Goal: Communication & Community: Answer question/provide support

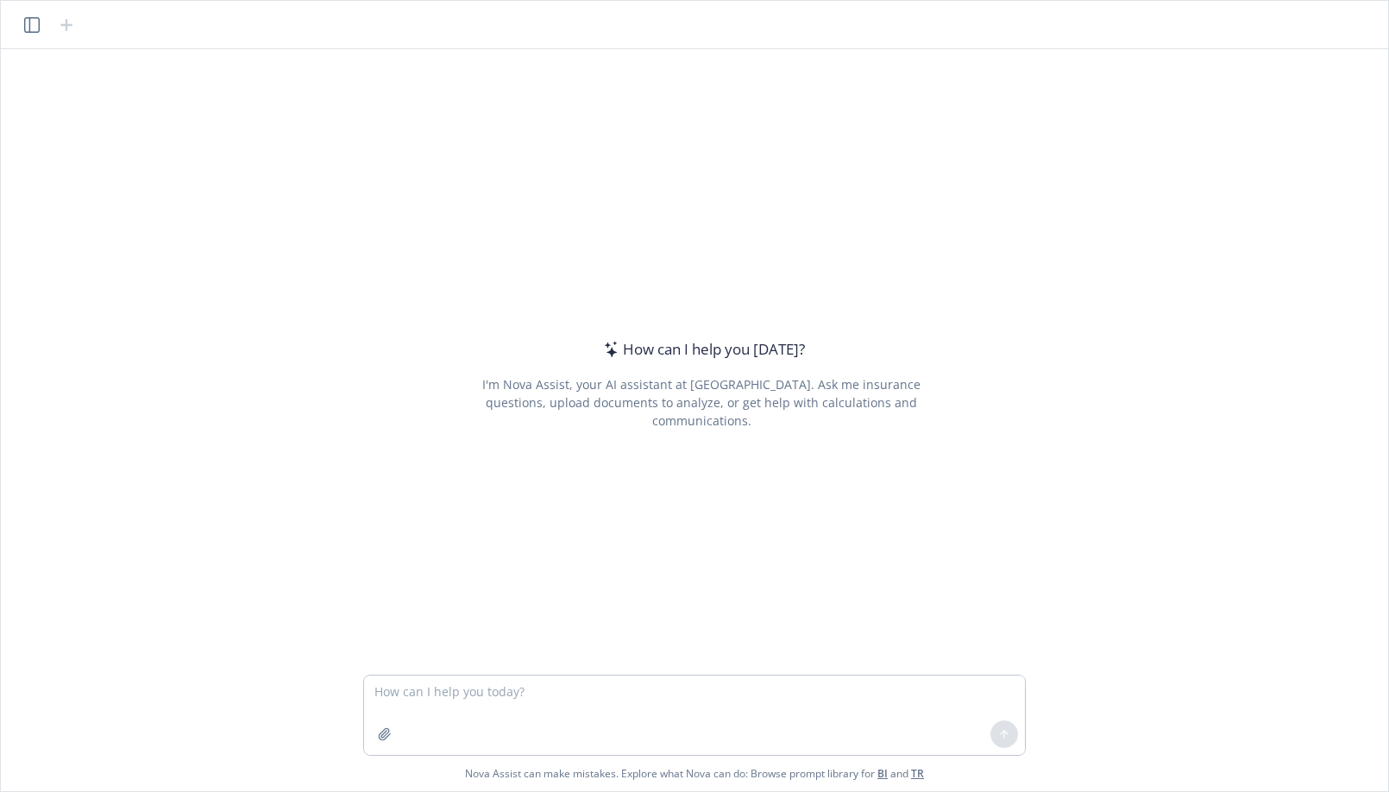
click at [555, 712] on textarea at bounding box center [694, 714] width 661 height 79
type textarea "b"
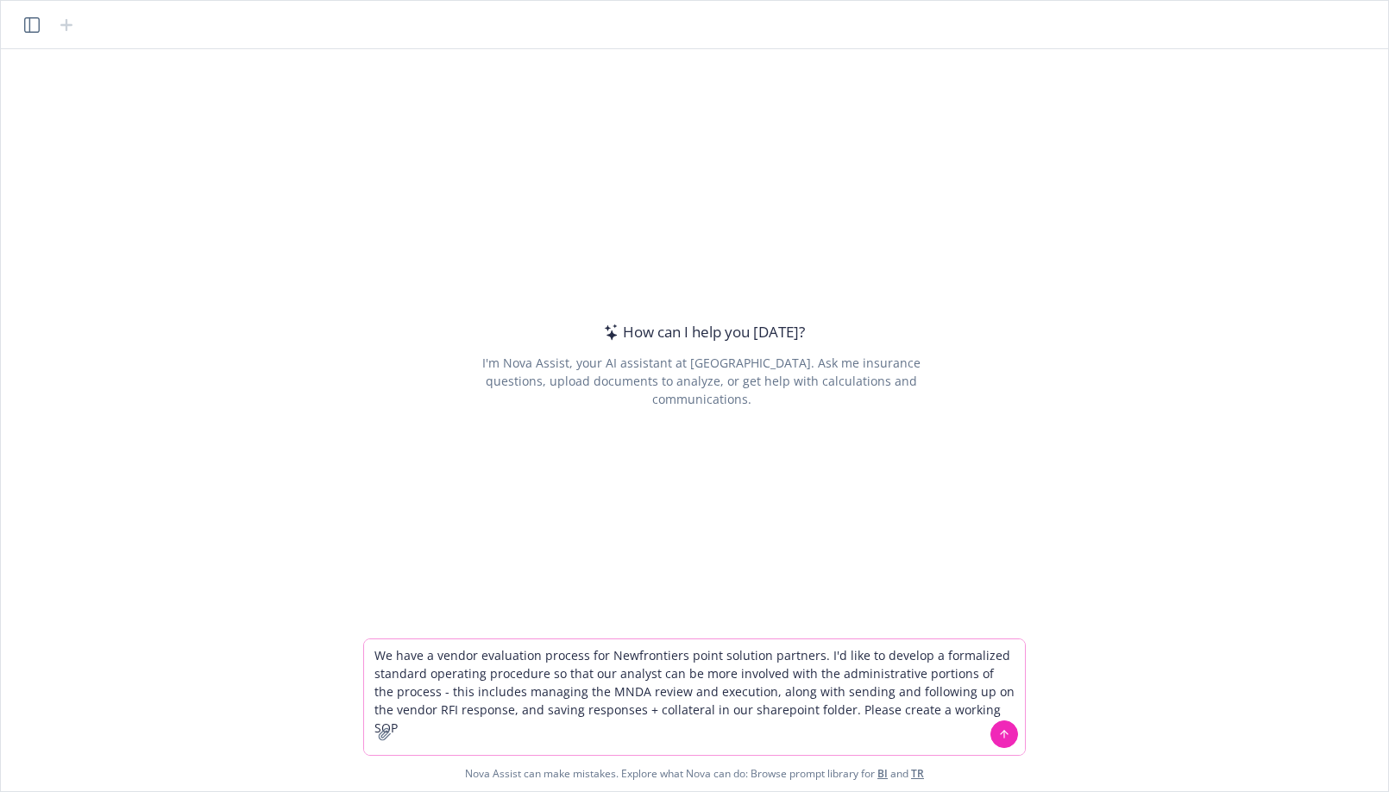
click at [545, 674] on textarea "We have a vendor evaluation process for Newfrontiers point solution partners. I…" at bounding box center [694, 697] width 661 height 116
click at [987, 713] on div at bounding box center [1003, 733] width 41 height 41
click at [985, 709] on textarea "We have a vendor evaluation process for Newfrontiers point solution partners. I…" at bounding box center [694, 697] width 661 height 116
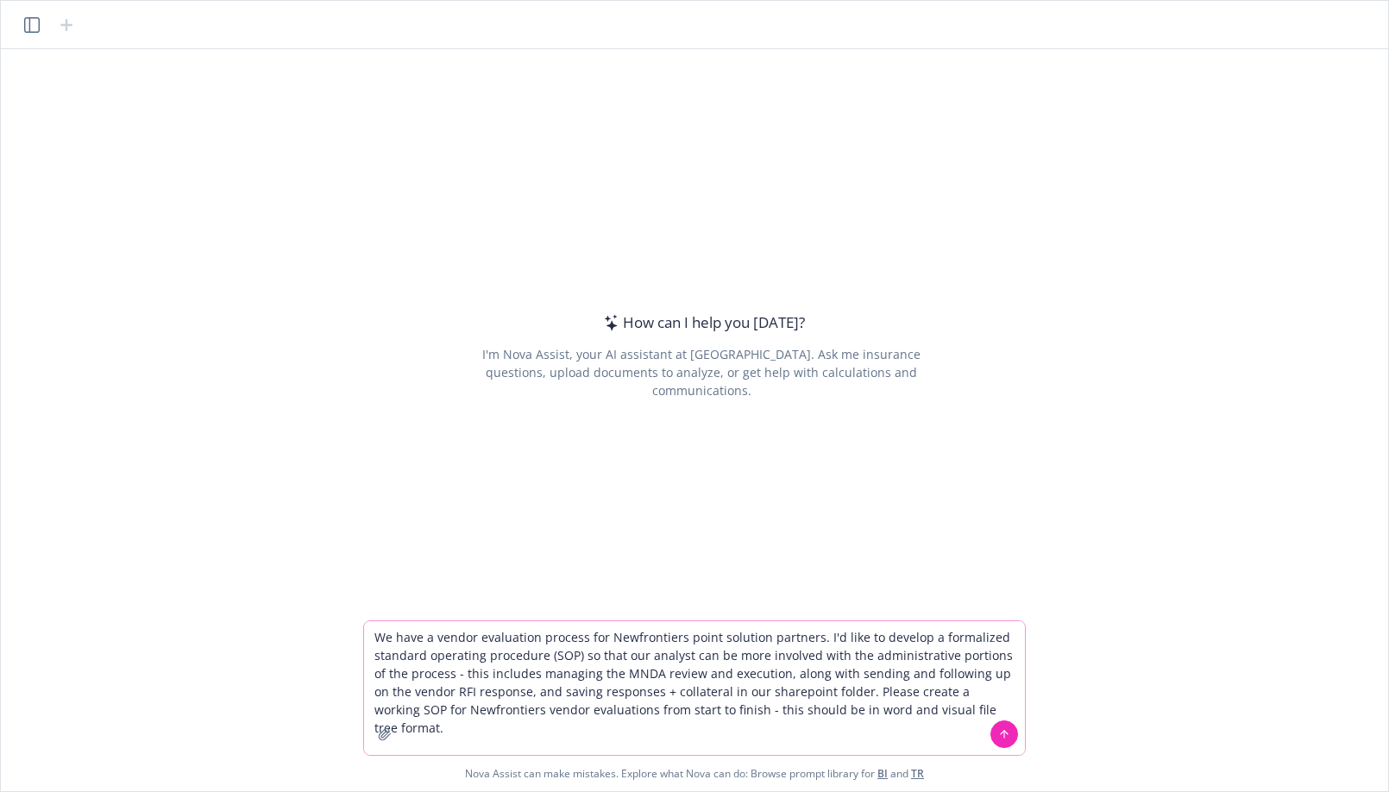
type textarea "We have a vendor evaluation process for Newfrontiers point solution partners. I…"
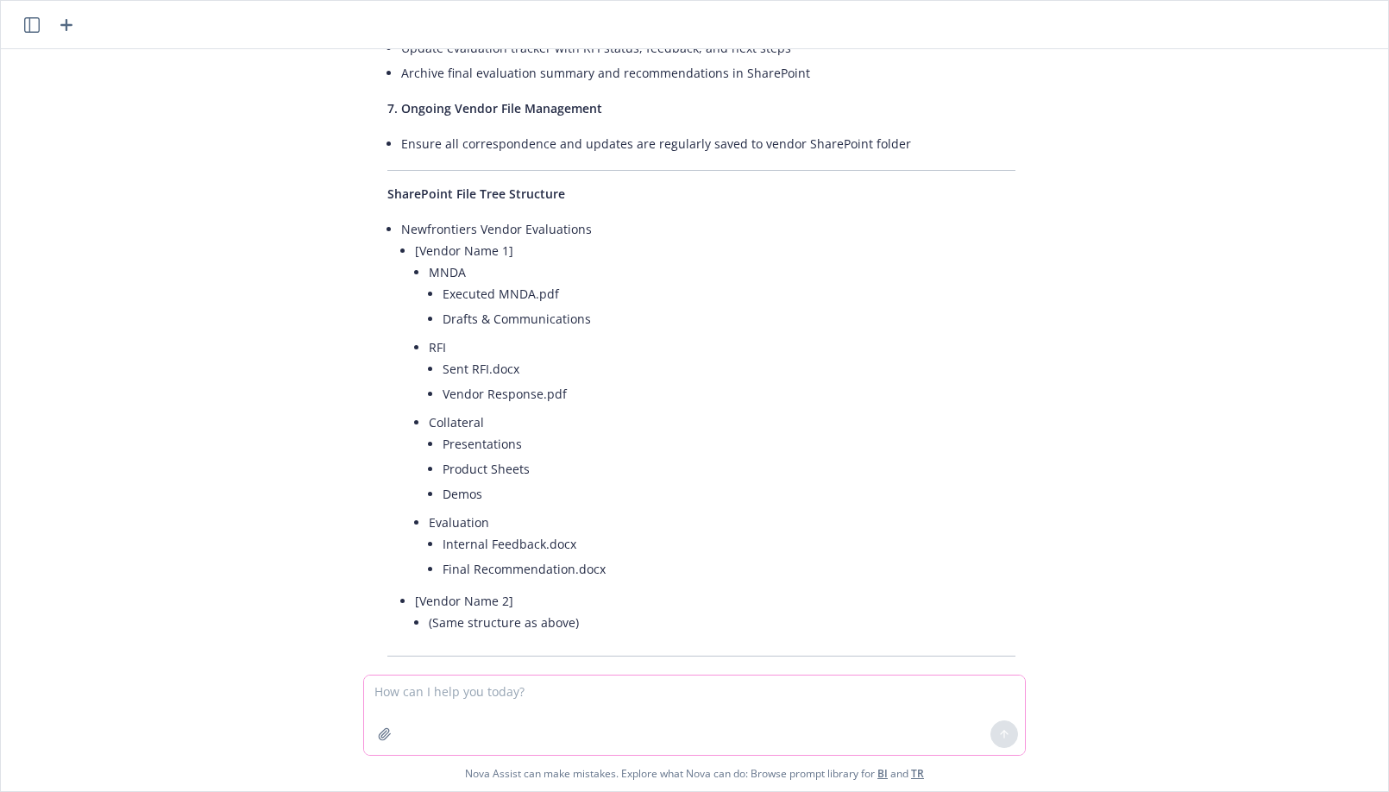
scroll to position [1169, 0]
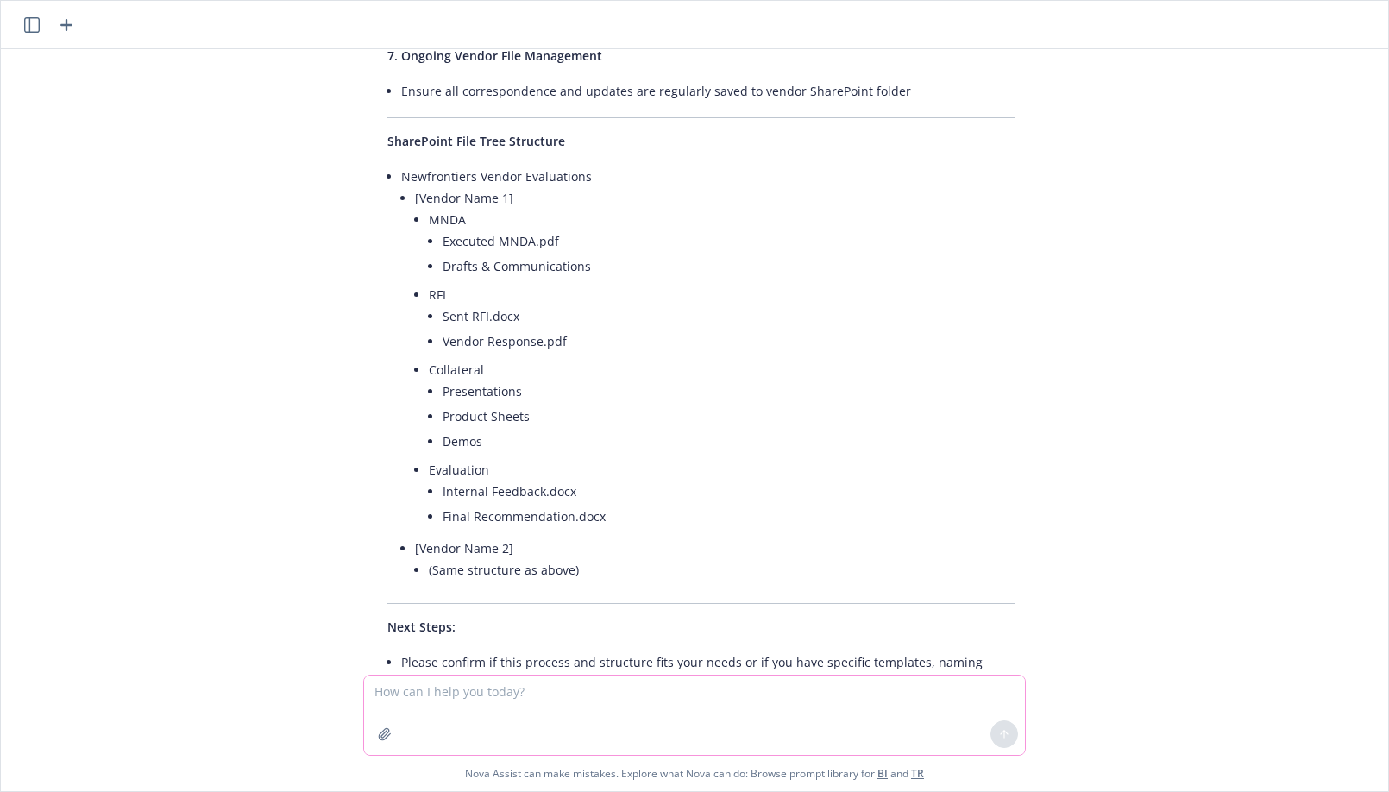
click at [490, 704] on textarea at bounding box center [694, 714] width 661 height 79
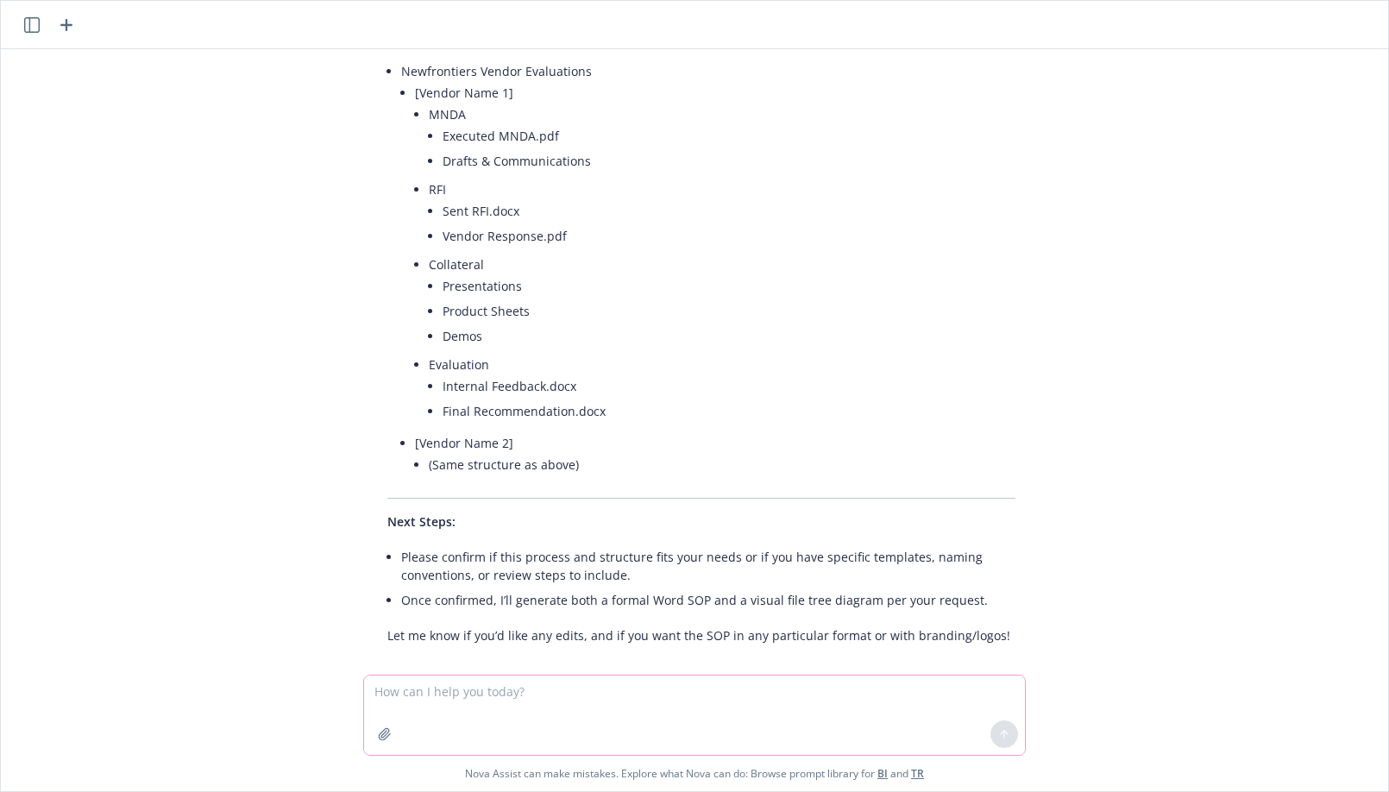
click at [565, 705] on textarea at bounding box center [694, 714] width 661 height 79
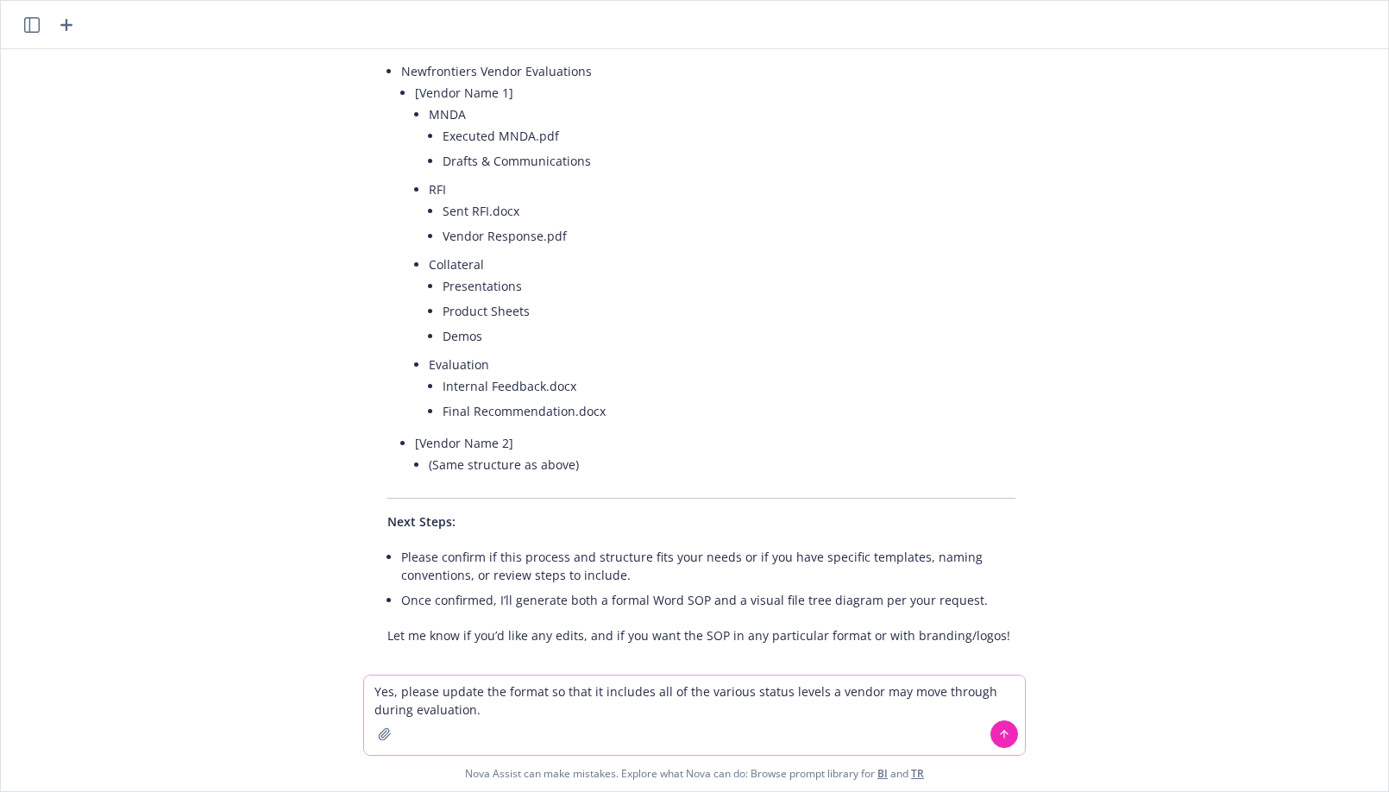
click at [497, 710] on textarea "Yes, please update the format so that it includes all of the various status lev…" at bounding box center [694, 714] width 661 height 79
click at [384, 737] on icon "button" at bounding box center [385, 734] width 14 height 14
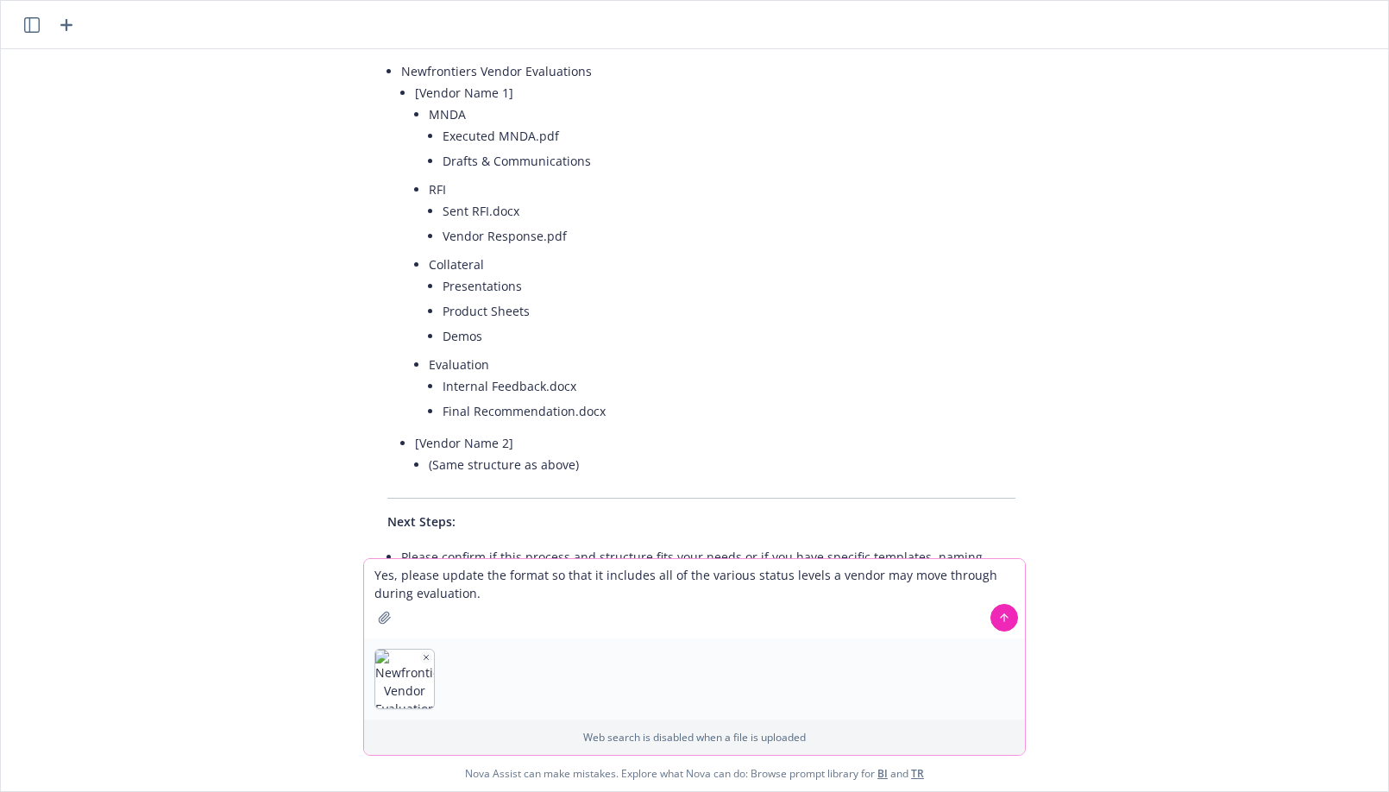
click at [398, 578] on textarea "Yes, please update the format so that it includes all of the various status lev…" at bounding box center [694, 598] width 661 height 79
click at [650, 574] on textarea "Yes, this is a great start. Please update the format so that it includes all of…" at bounding box center [694, 598] width 661 height 79
click at [908, 577] on textarea "Yes, this is a great start. Please update the SOP so that it includes all of th…" at bounding box center [694, 598] width 661 height 79
click at [649, 586] on textarea "Yes, this is a great start. Please update the SOP so that it includes all of th…" at bounding box center [694, 598] width 661 height 79
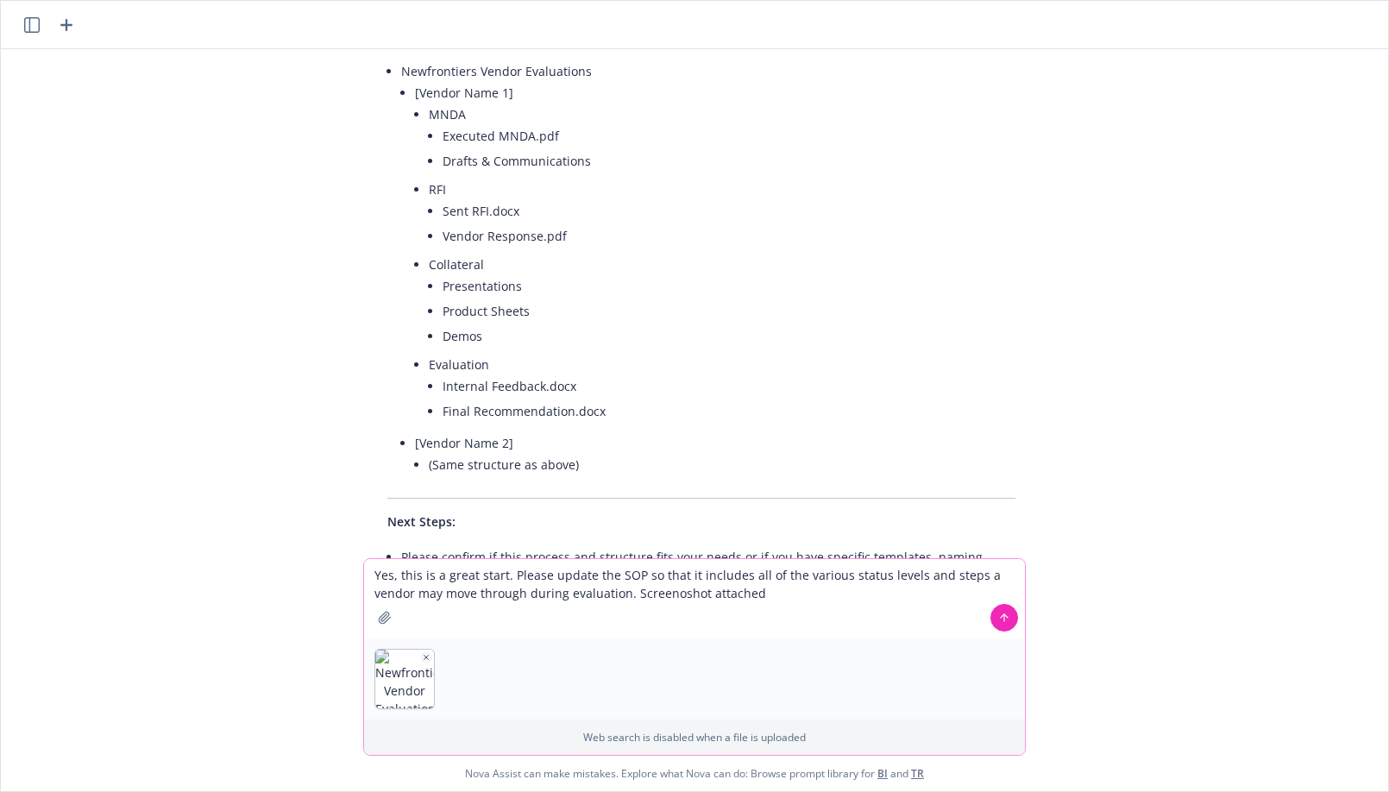
type textarea "Yes, this is a great start. Please update the SOP so that it includes all of th…"
click at [994, 621] on button at bounding box center [1004, 618] width 28 height 28
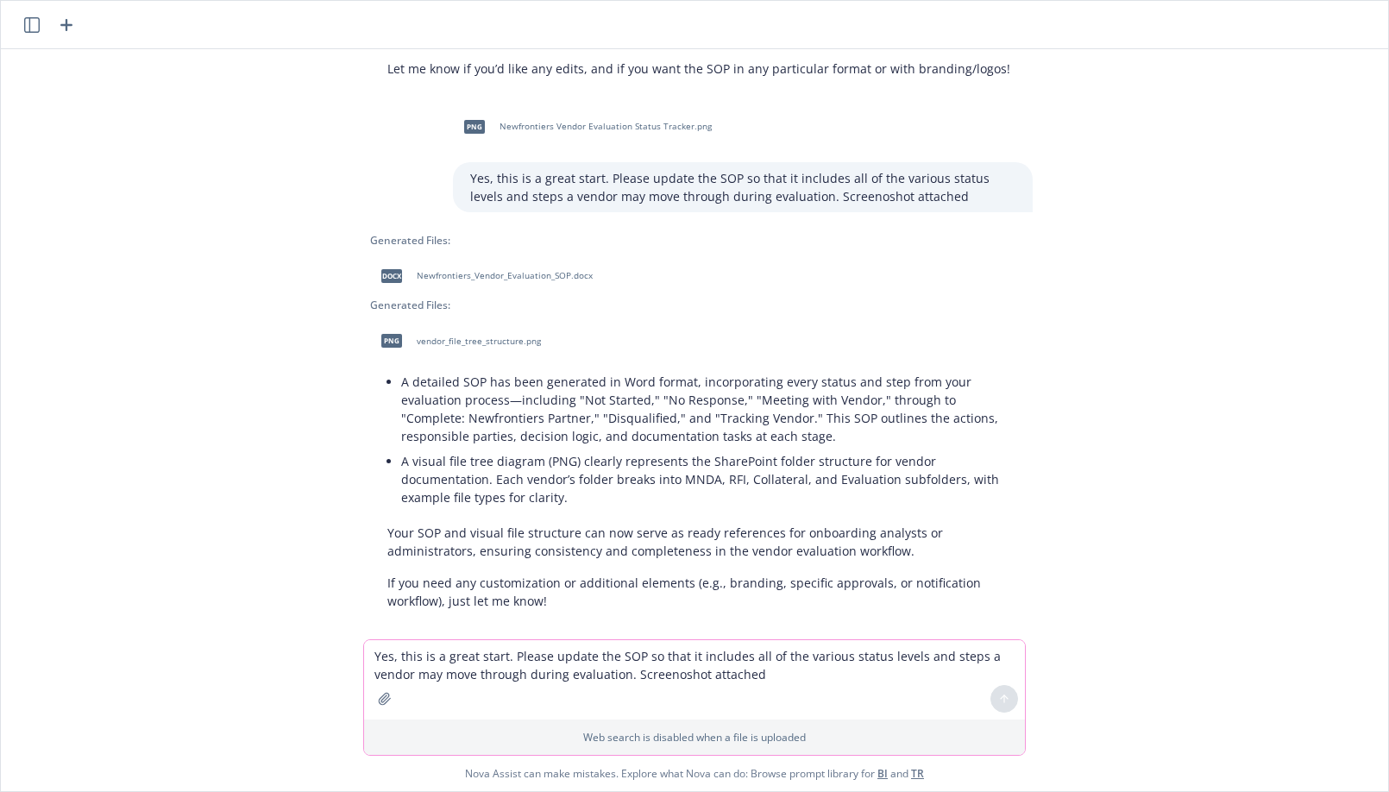
scroll to position [1842, 0]
click at [473, 335] on span "vendor_file_tree_structure.png" at bounding box center [479, 340] width 124 height 11
click at [496, 269] on span "Newfrontiers_Vendor_Evaluation_SOP.docx" at bounding box center [505, 274] width 176 height 11
click at [583, 692] on textarea "Yes, this is a great start. Please update the SOP so that it includes all of th…" at bounding box center [694, 679] width 661 height 79
type textarea "Yes, will you update to make sure the SOP follows Newfront Brand Guidelines?"
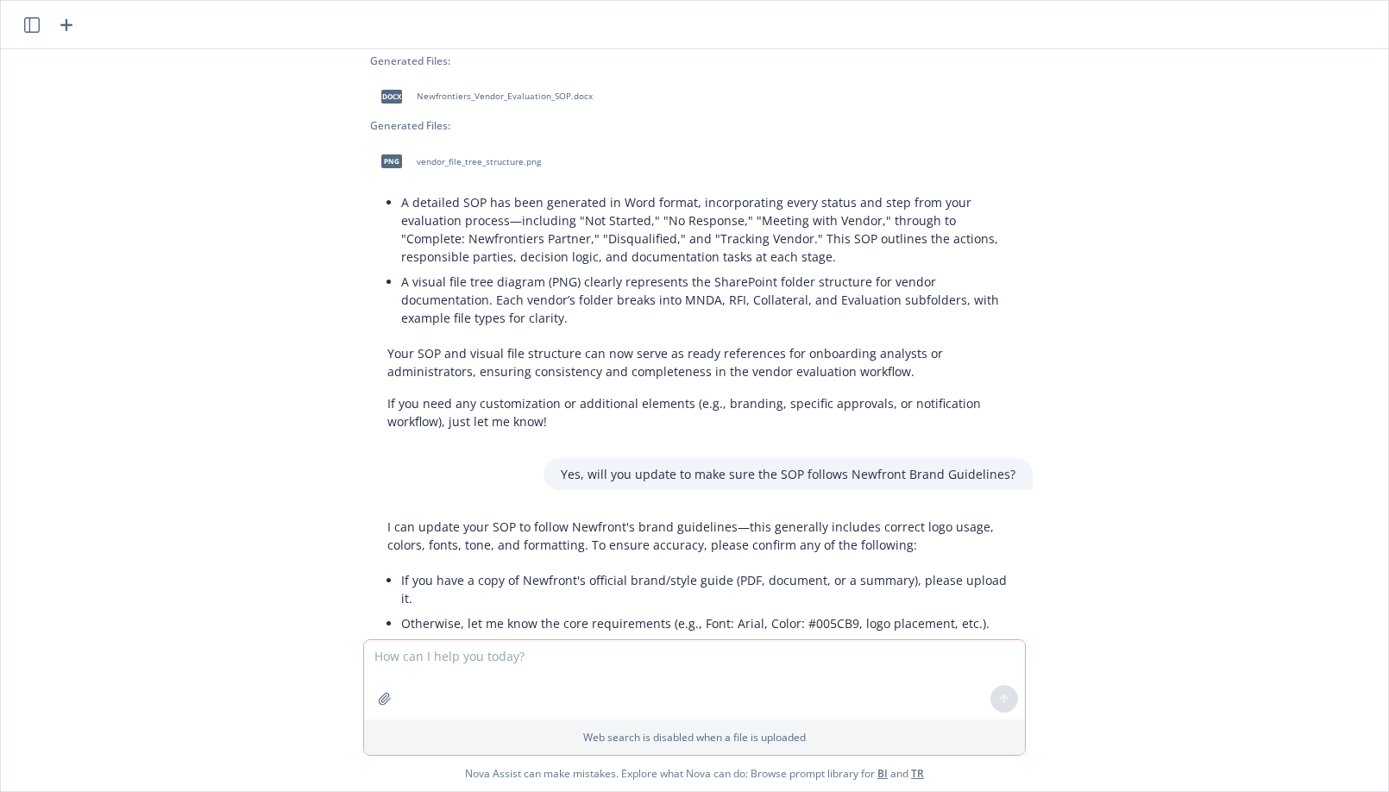
scroll to position [2122, 0]
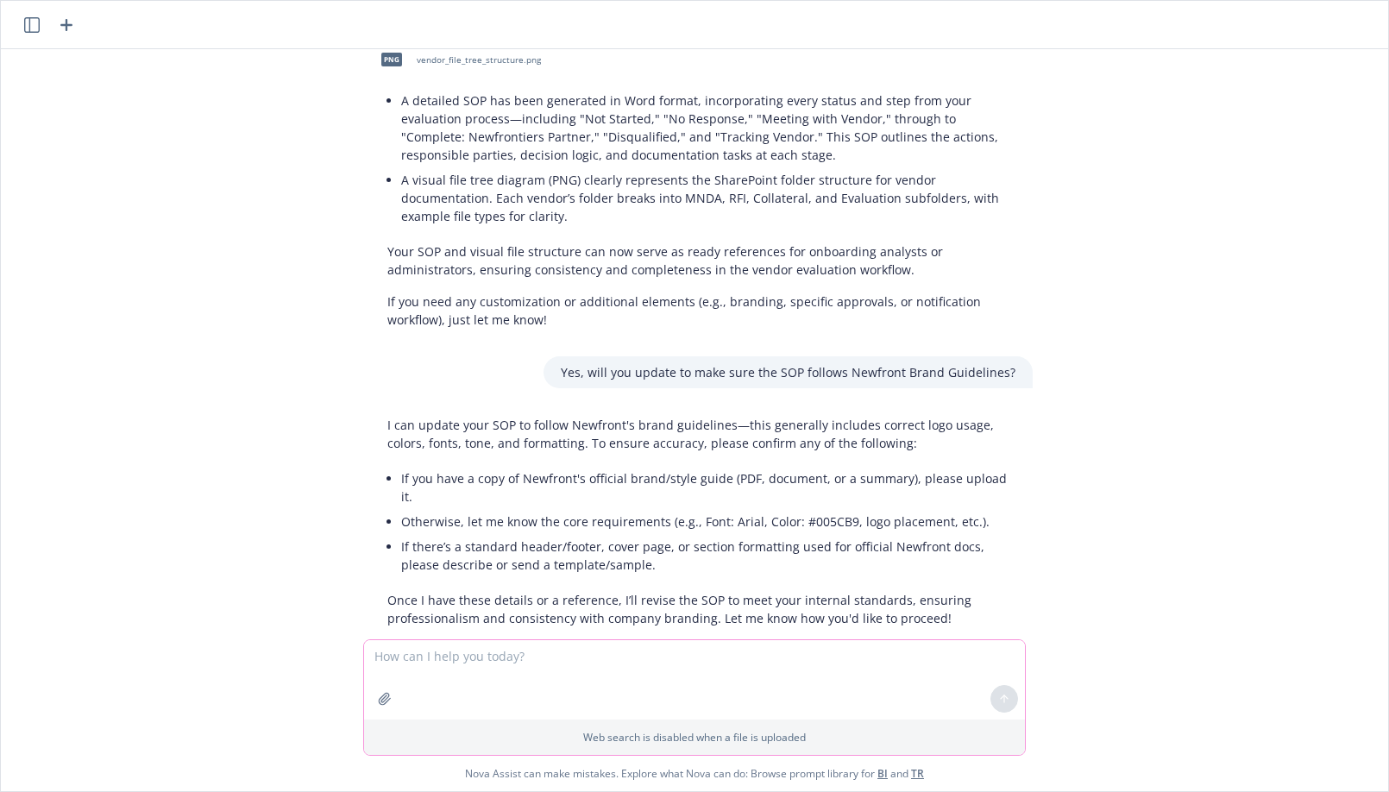
click at [386, 693] on icon "button" at bounding box center [385, 699] width 14 height 14
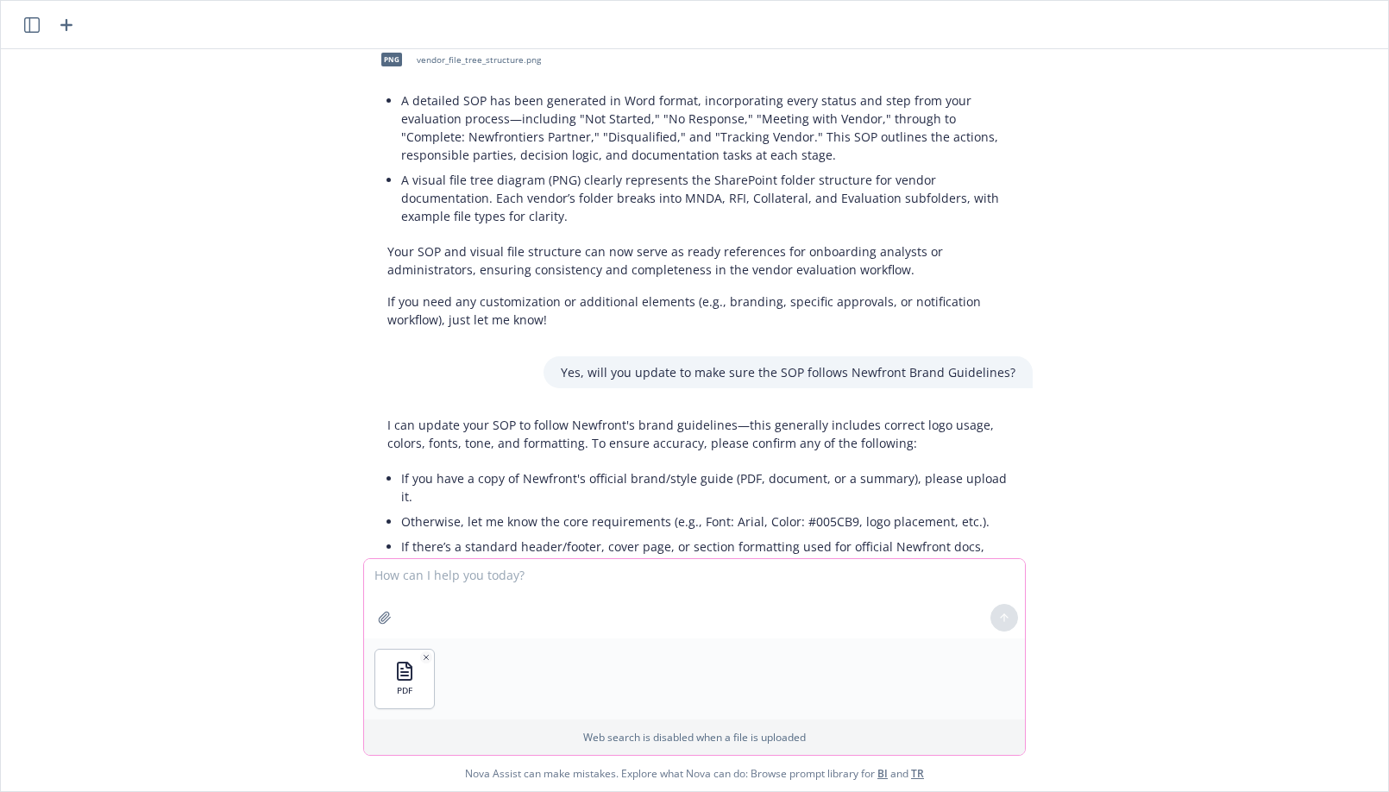
click at [830, 590] on textarea at bounding box center [694, 598] width 661 height 79
type textarea "H"
click at [447, 576] on textarea "Here are the brand guidelines" at bounding box center [694, 598] width 661 height 79
type textarea "Here are the Newfront brand guidelines"
click at [1001, 612] on icon at bounding box center [1004, 617] width 12 height 12
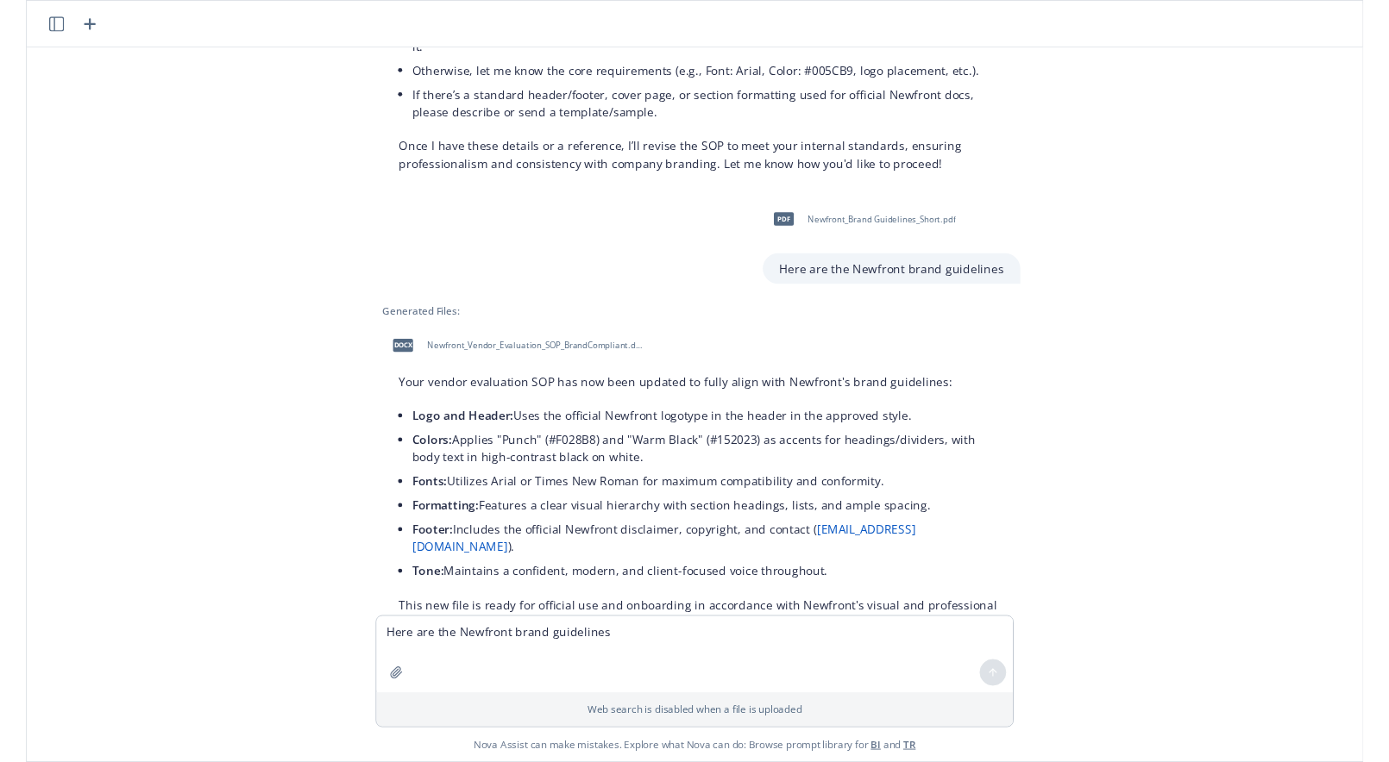
scroll to position [2581, 0]
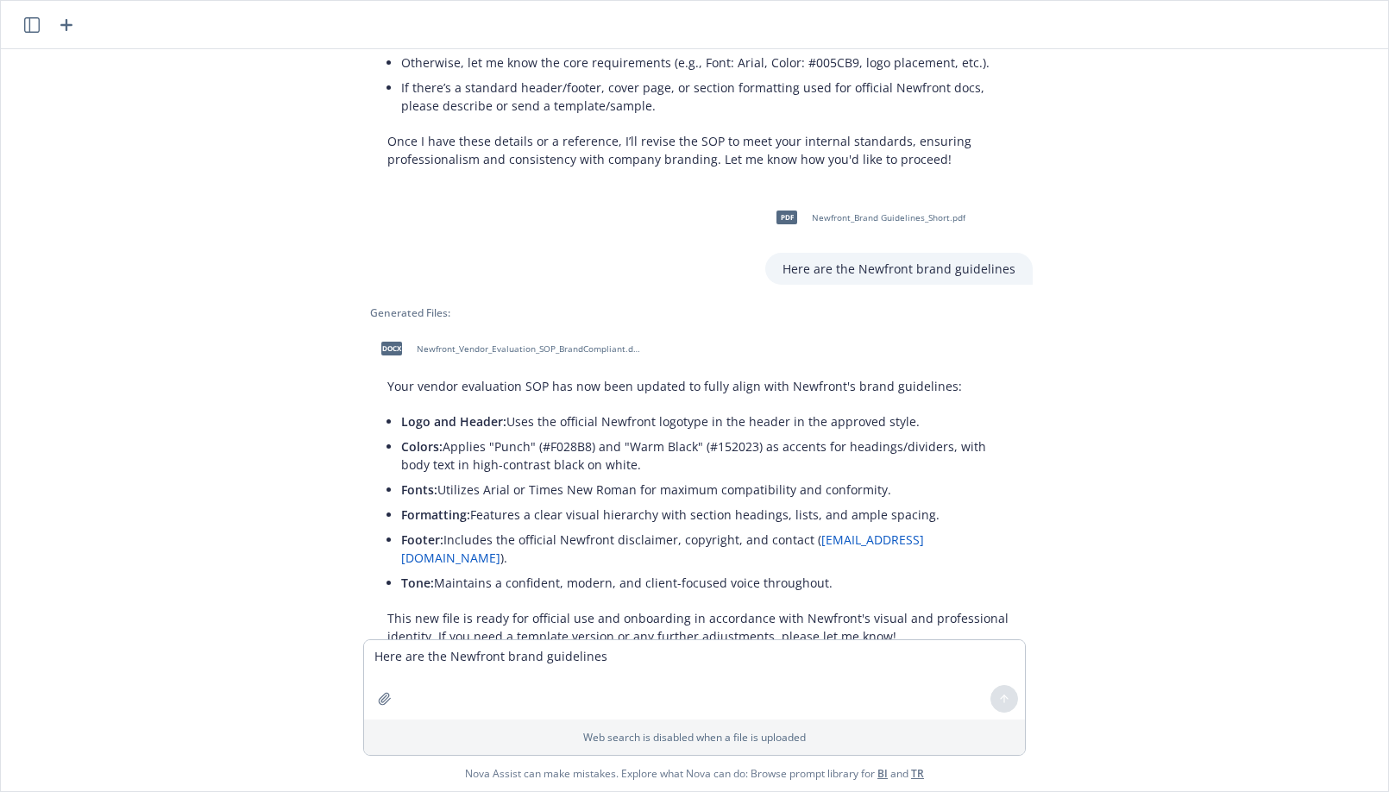
click at [571, 343] on span "Newfront_Vendor_Evaluation_SOP_BrandCompliant.docx" at bounding box center [530, 348] width 226 height 11
click at [320, 113] on div "We have a vendor evaluation process for Newfrontiers point solution partners. I…" at bounding box center [694, 344] width 1373 height 590
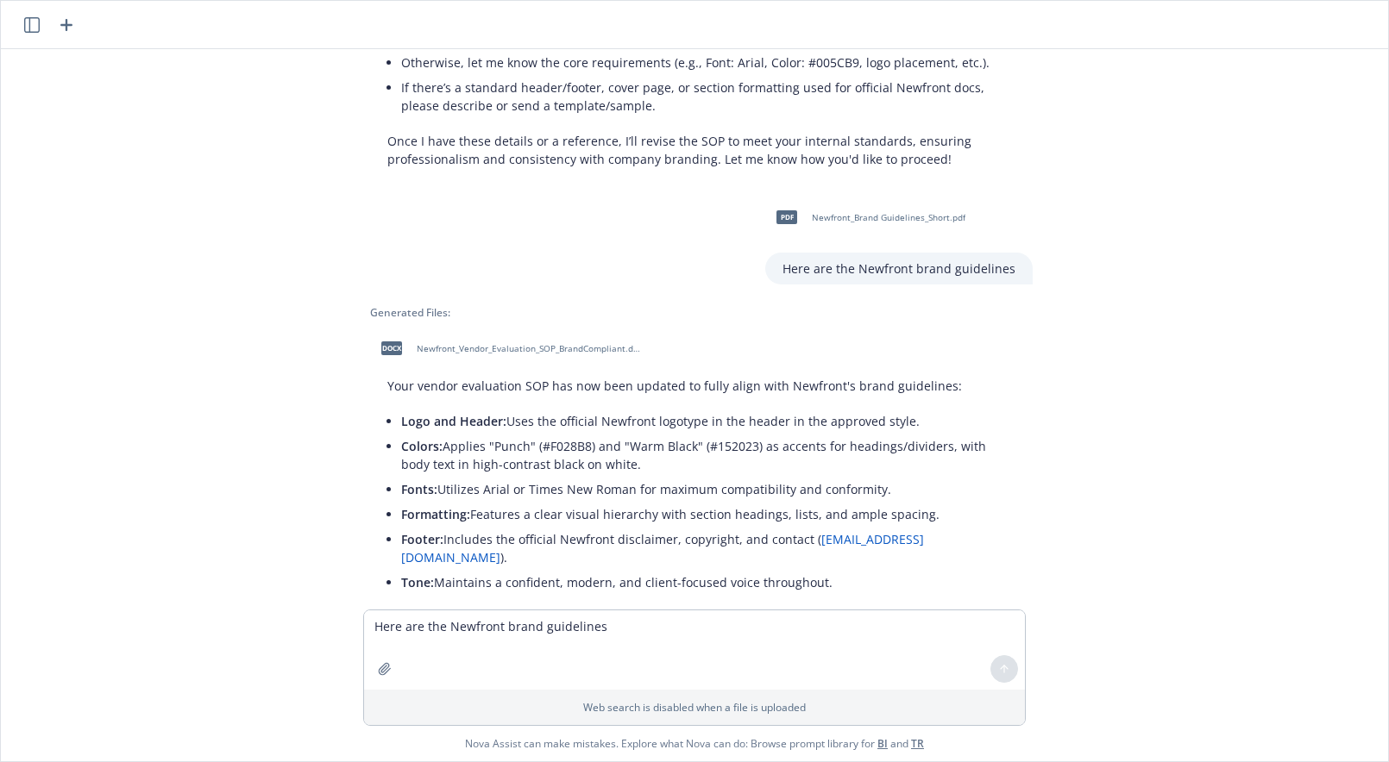
scroll to position [2611, 0]
